Goal: Task Accomplishment & Management: Use online tool/utility

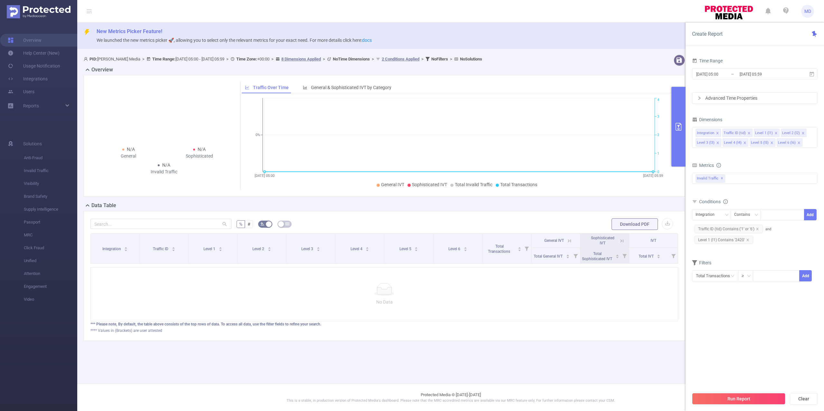
click at [365, 370] on main "New Metrics Picker Feature! We launched the new metrics picker 🚀, allowing you …" at bounding box center [450, 192] width 747 height 384
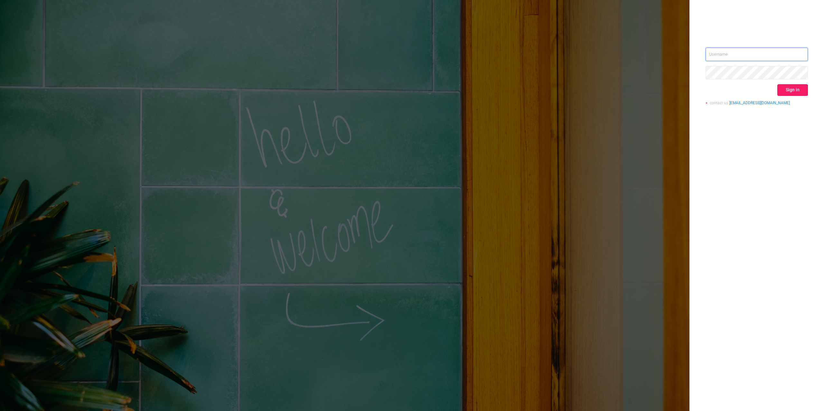
type input "[PERSON_NAME][EMAIL_ADDRESS][DOMAIN_NAME]"
click at [792, 87] on button "Sign in" at bounding box center [792, 90] width 31 height 12
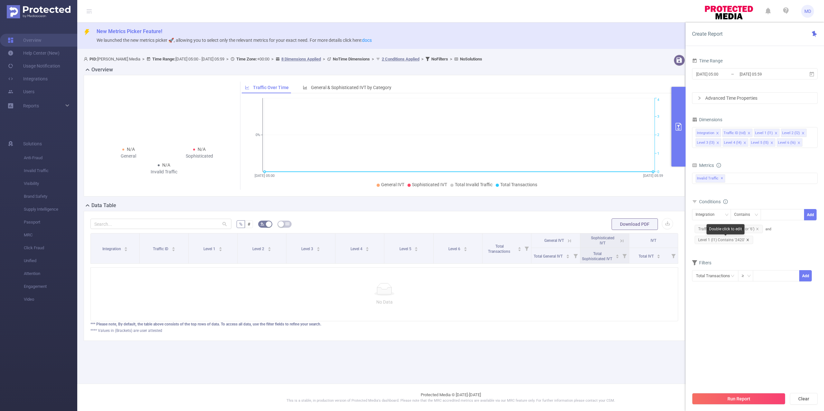
click at [747, 241] on icon "icon: close" at bounding box center [747, 240] width 3 height 3
click at [744, 405] on div "Run Report Clear" at bounding box center [755, 399] width 138 height 24
click at [744, 397] on button "Run Report" at bounding box center [738, 399] width 93 height 12
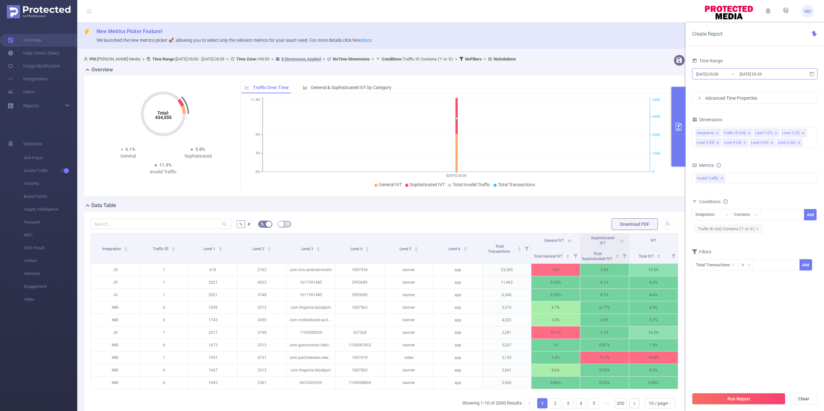
click at [768, 71] on input "[DATE] 05:59" at bounding box center [765, 74] width 52 height 9
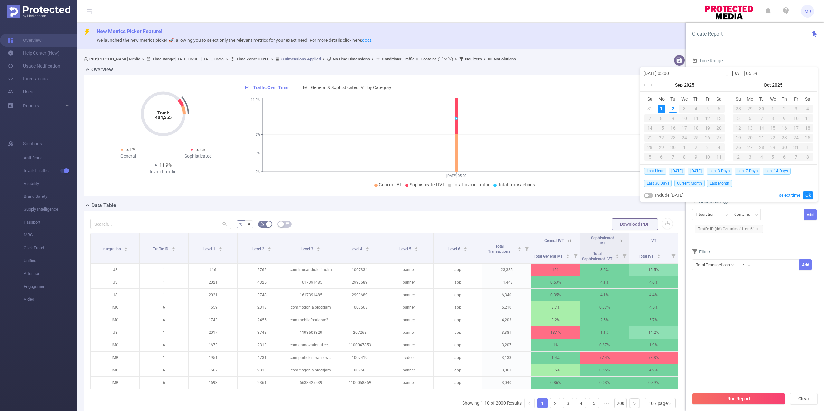
click at [663, 109] on div "1" at bounding box center [662, 109] width 8 height 8
click at [808, 196] on link "Ok" at bounding box center [808, 196] width 11 height 8
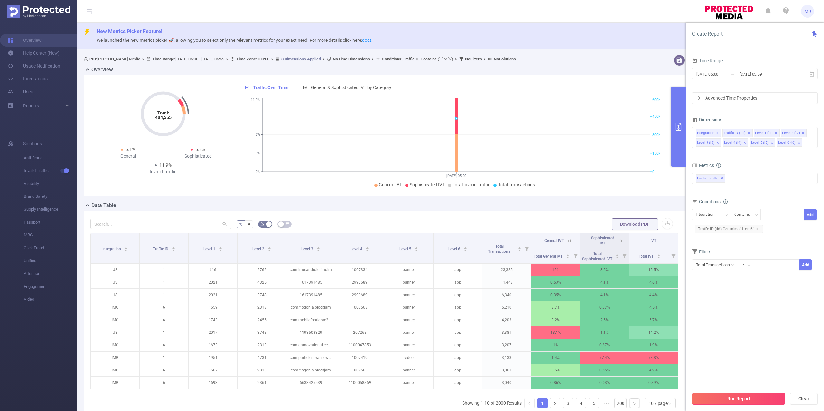
click at [754, 401] on button "Run Report" at bounding box center [738, 399] width 93 height 12
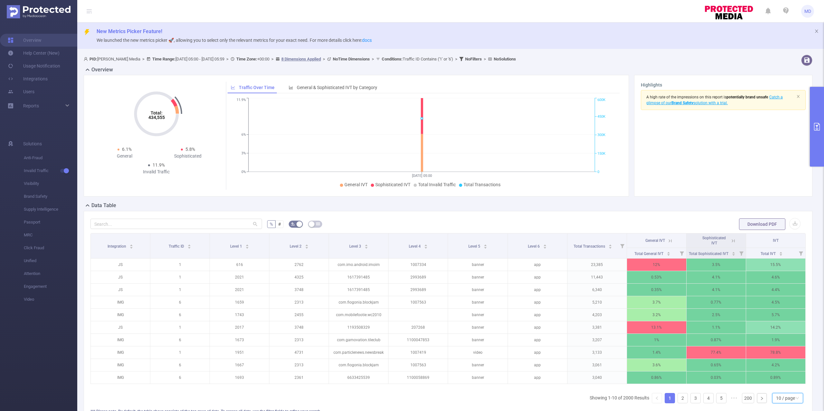
click at [781, 403] on div "10 / page" at bounding box center [785, 399] width 19 height 10
click at [781, 390] on li "50 / page" at bounding box center [780, 394] width 31 height 10
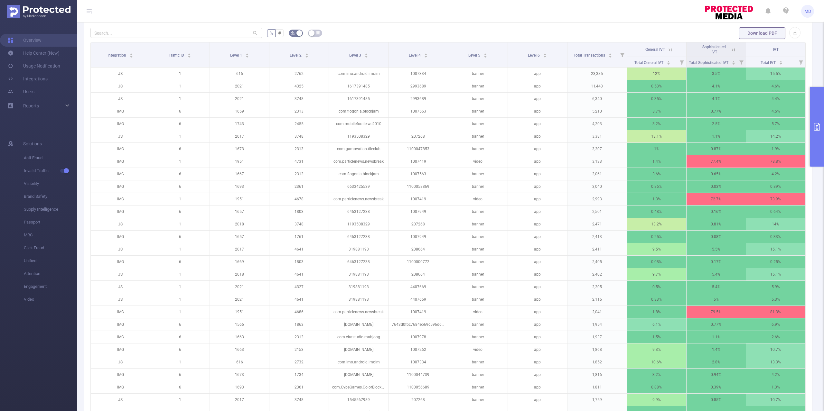
scroll to position [214, 0]
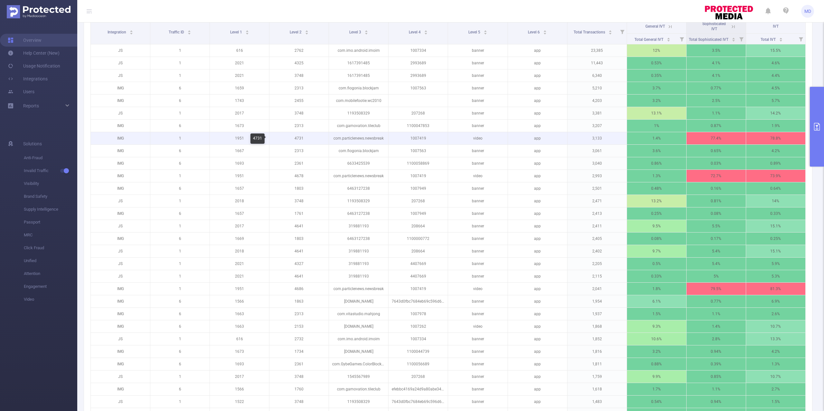
click at [299, 141] on p "4731" at bounding box center [298, 138] width 59 height 12
copy p "4731"
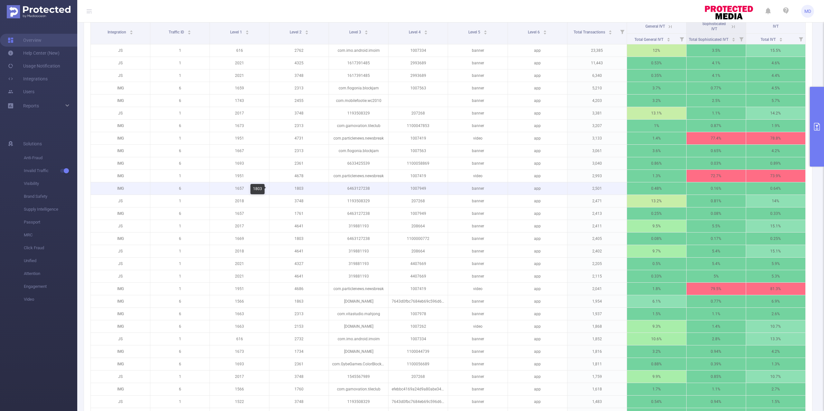
click at [293, 189] on p "1803" at bounding box center [298, 189] width 59 height 12
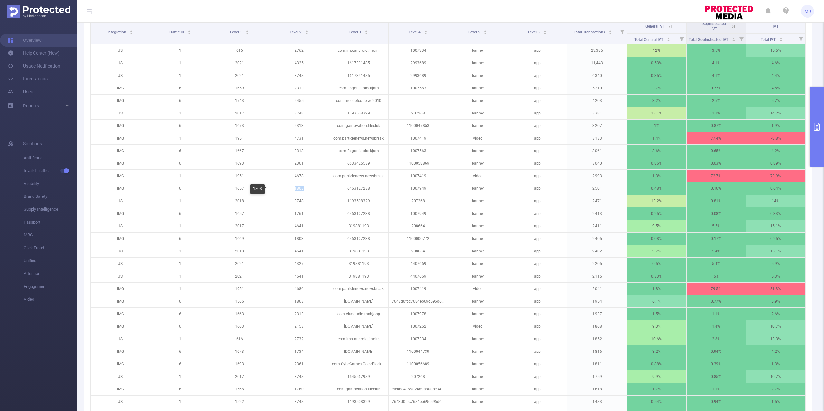
copy p "1803"
click at [299, 177] on p "4678" at bounding box center [298, 176] width 59 height 12
copy p "4678"
click at [296, 290] on p "4686" at bounding box center [298, 289] width 59 height 12
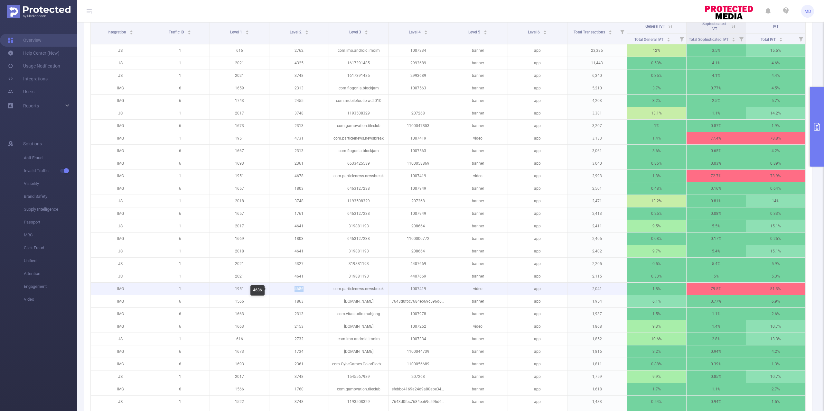
click at [296, 290] on p "4686" at bounding box center [298, 289] width 59 height 12
copy p "4686"
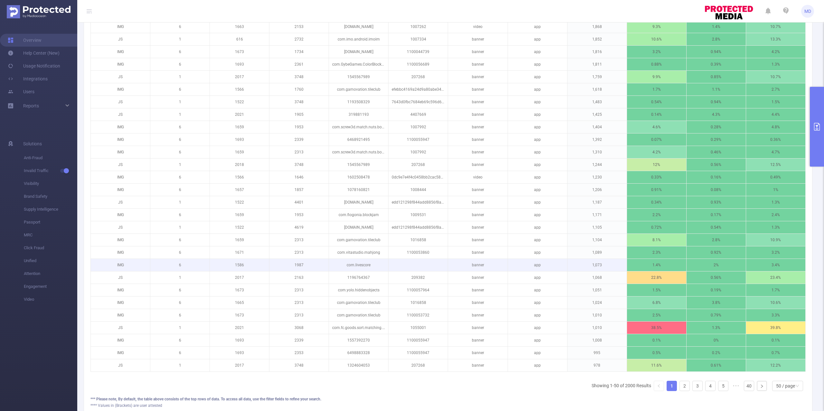
scroll to position [515, 0]
